Goal: Information Seeking & Learning: Learn about a topic

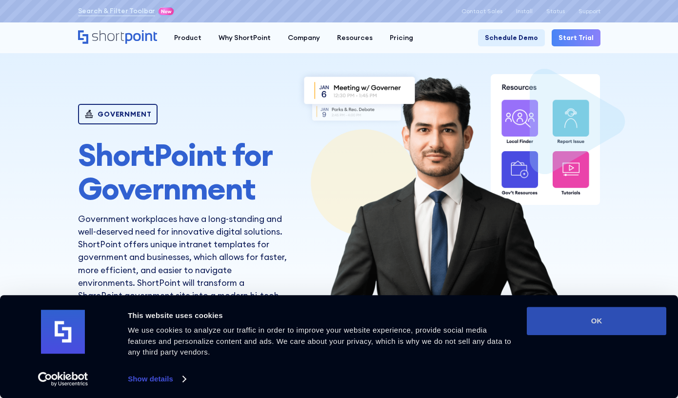
click at [605, 326] on button "OK" at bounding box center [597, 321] width 140 height 28
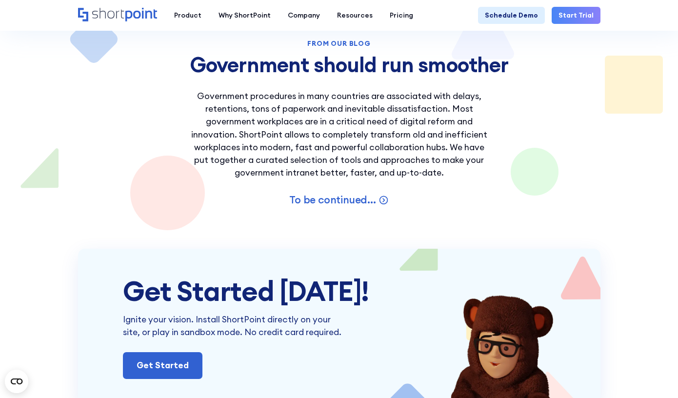
scroll to position [1415, 0]
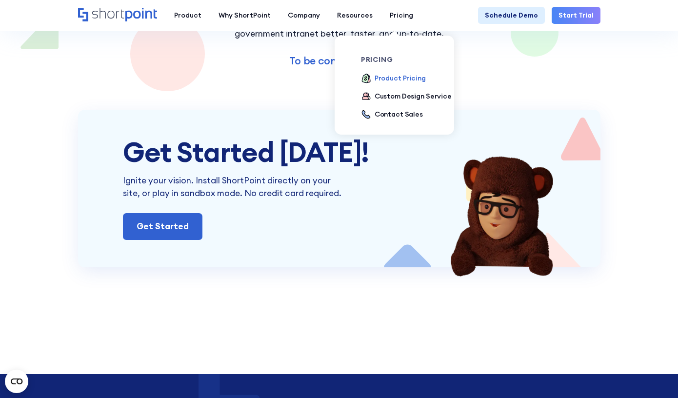
click at [395, 80] on div "Product Pricing" at bounding box center [400, 78] width 51 height 10
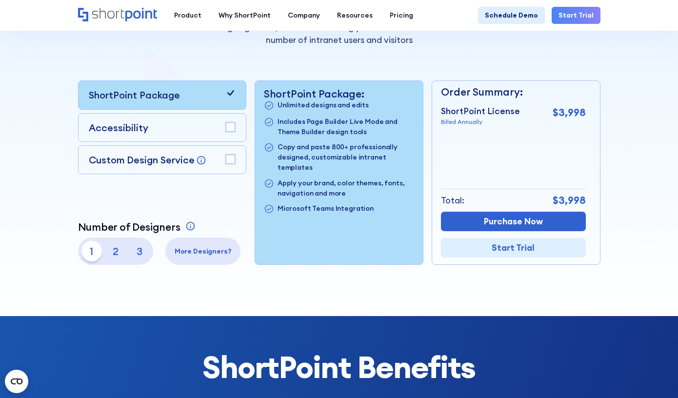
scroll to position [195, 0]
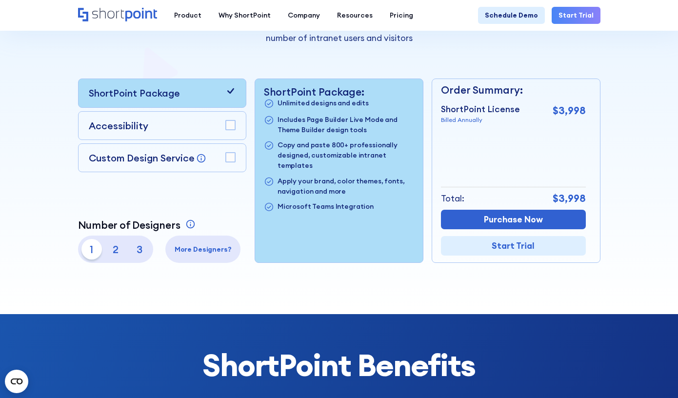
click at [114, 255] on p "2" at bounding box center [115, 249] width 20 height 20
click at [88, 255] on p "1" at bounding box center [91, 249] width 20 height 20
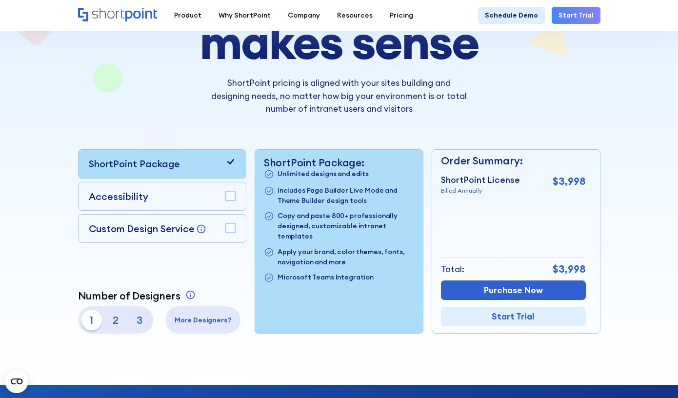
scroll to position [0, 0]
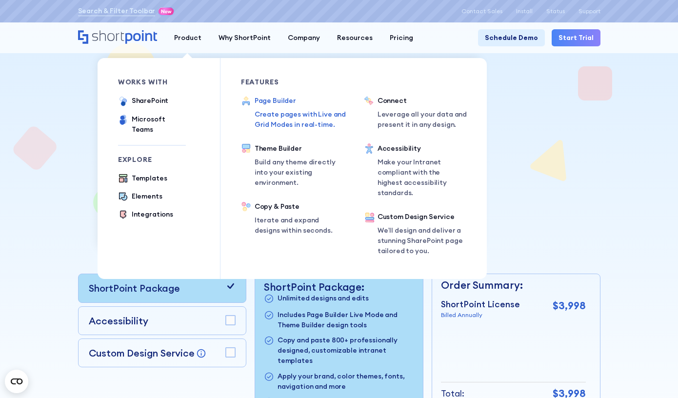
click at [278, 102] on div "Page Builder" at bounding box center [304, 101] width 98 height 10
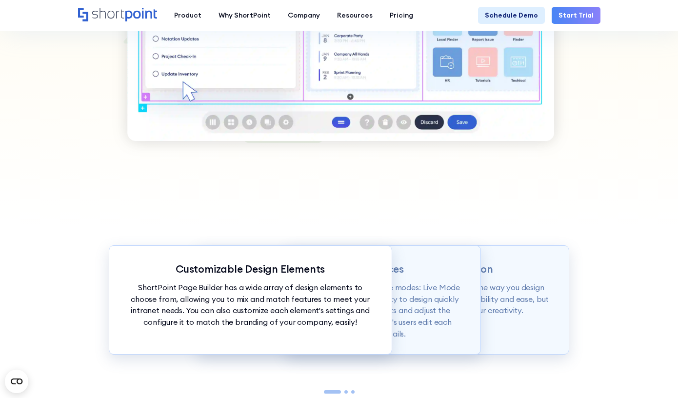
scroll to position [732, 0]
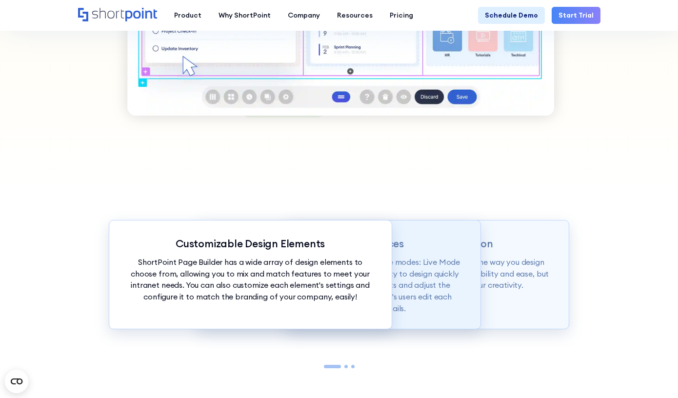
click at [433, 297] on p "Page builder allows users to design in two flexible modes: Live Mode & Grid Mod…" at bounding box center [339, 286] width 248 height 58
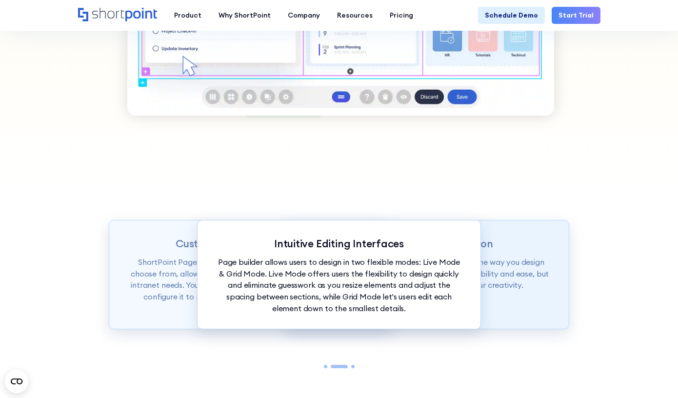
click at [490, 299] on div "Intranet Design Revolution ShortPoint Page Builder is truly revolutionizing the…" at bounding box center [428, 274] width 284 height 109
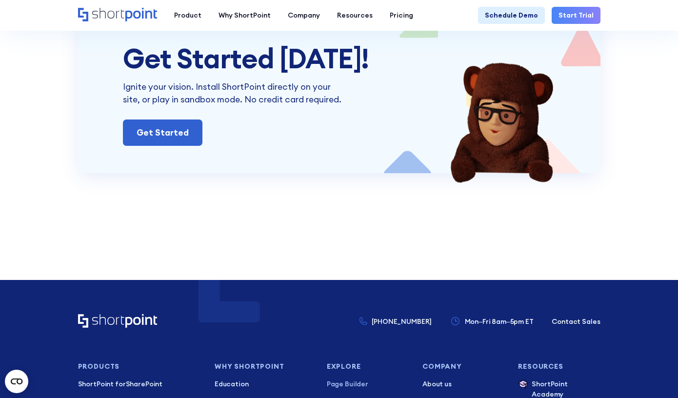
scroll to position [4343, 0]
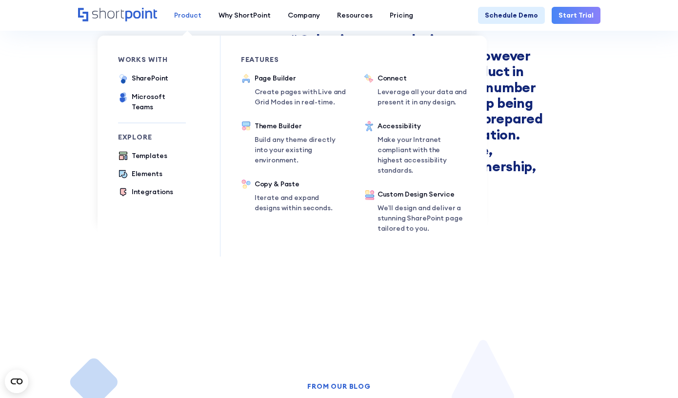
scroll to position [927, 0]
